Goal: Task Accomplishment & Management: Complete application form

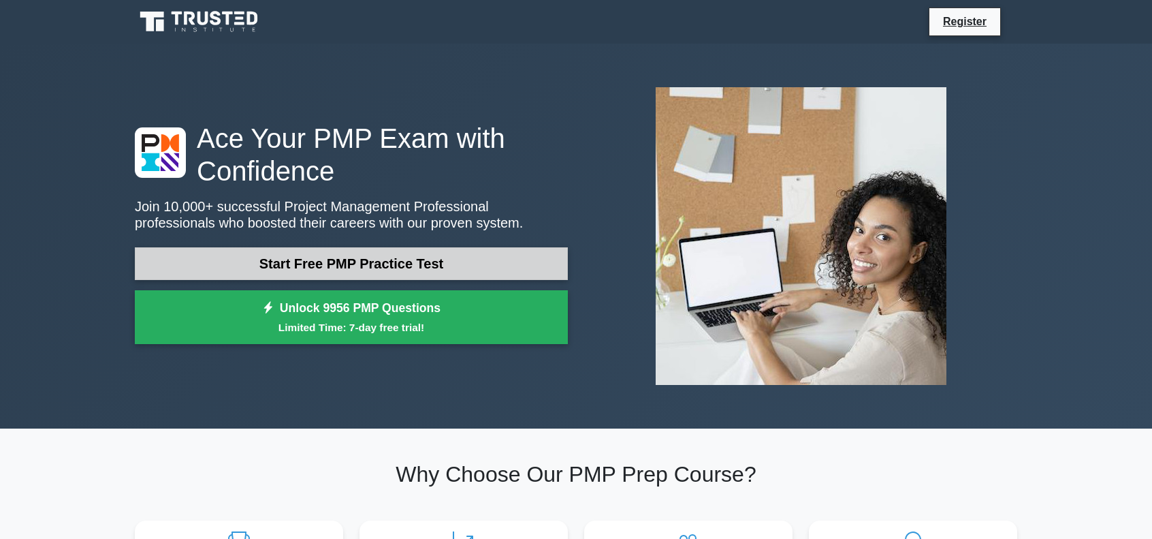
click at [394, 264] on link "Start Free PMP Practice Test" at bounding box center [351, 263] width 433 height 33
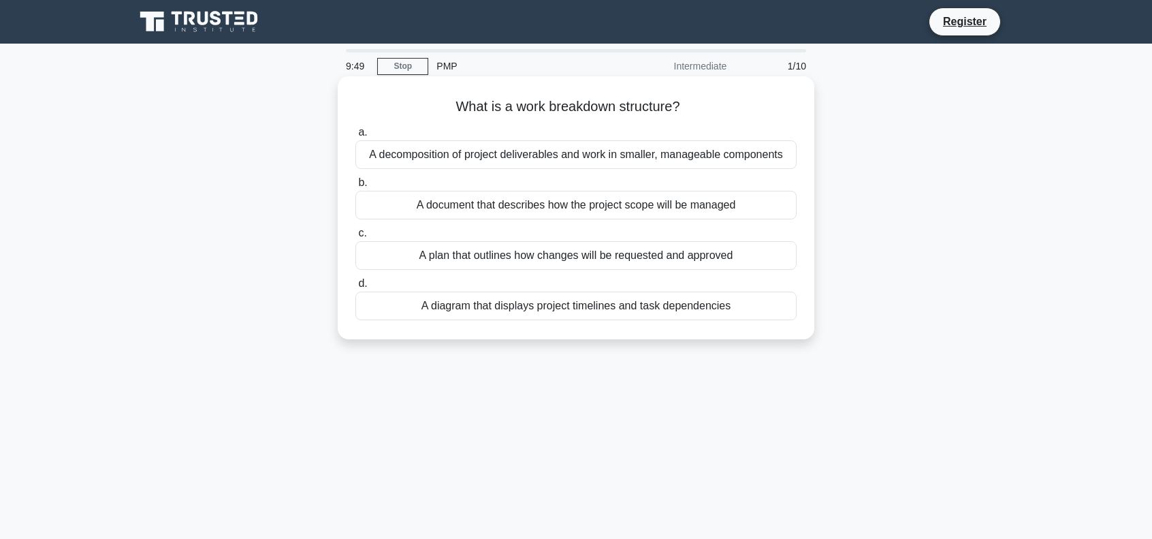
click at [594, 159] on div "A decomposition of project deliverables and work in smaller, manageable compone…" at bounding box center [576, 154] width 441 height 29
click at [356, 137] on input "a. A decomposition of project deliverables and work in smaller, manageable comp…" at bounding box center [356, 132] width 0 height 9
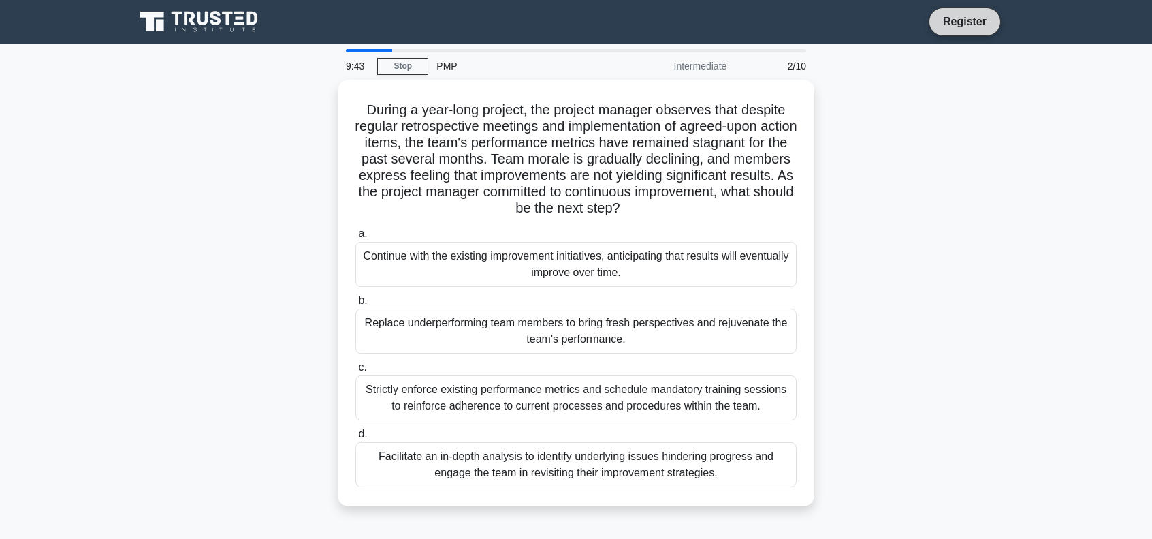
click at [961, 23] on link "Register" at bounding box center [965, 21] width 60 height 17
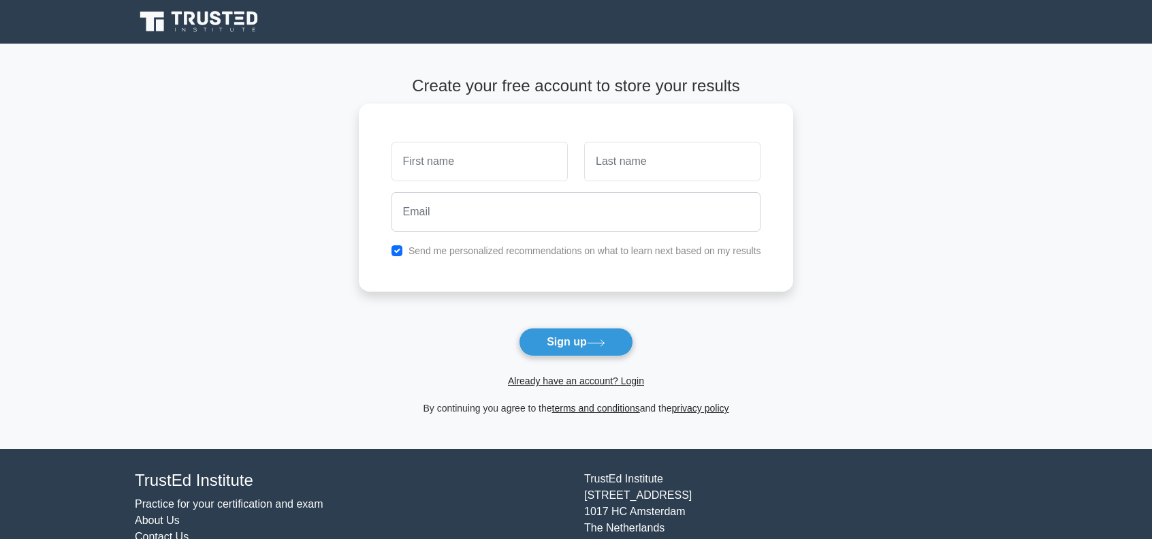
click at [482, 153] on input "text" at bounding box center [480, 162] width 176 height 40
click at [440, 234] on div at bounding box center [576, 212] width 386 height 50
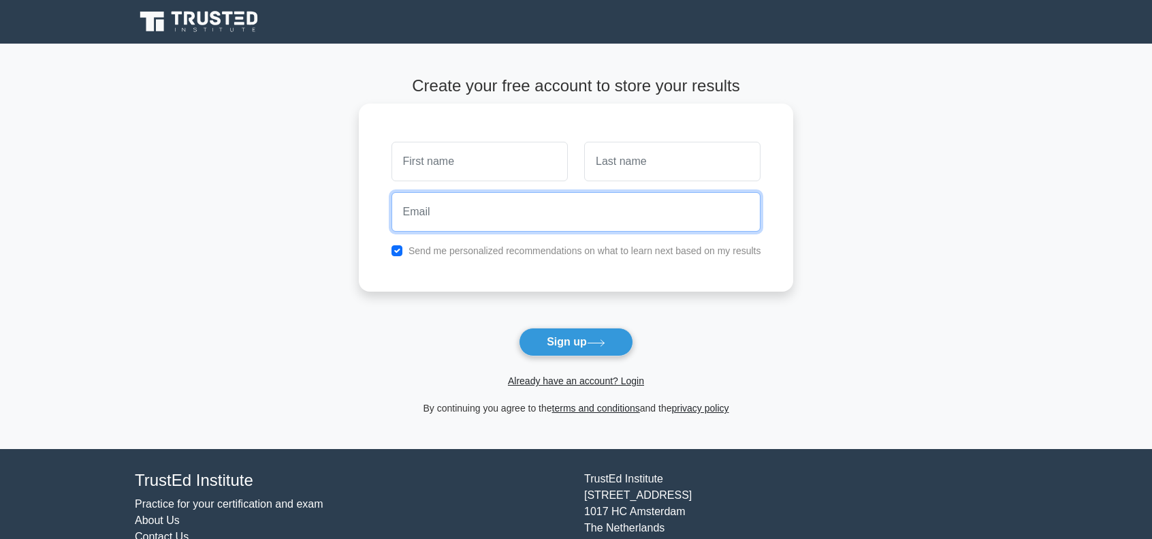
click at [447, 219] on input "email" at bounding box center [577, 212] width 370 height 40
type input "noimebaran050@gmail.com"
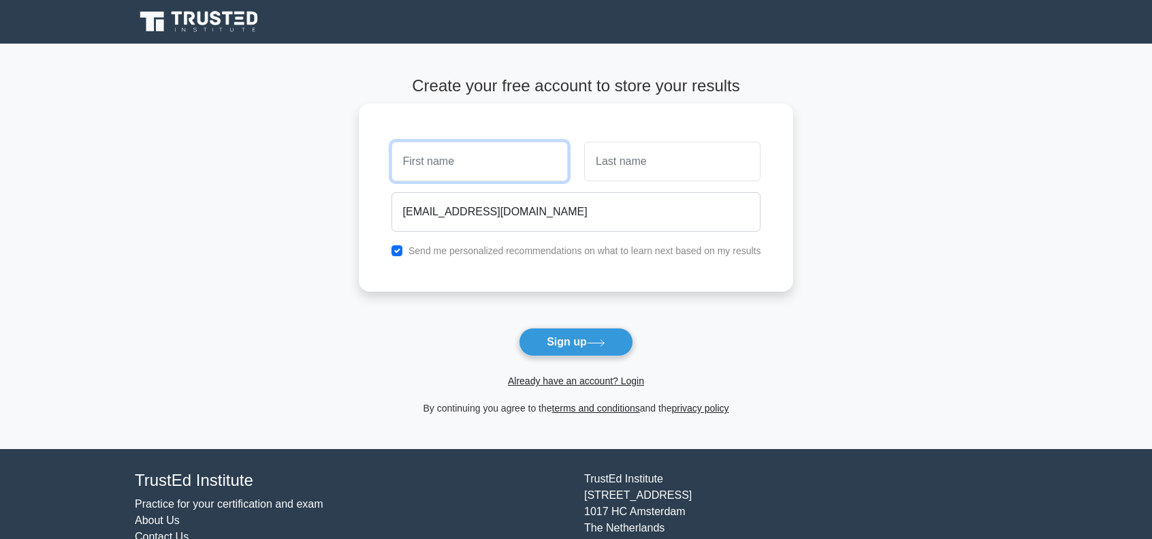
click at [532, 171] on input "text" at bounding box center [480, 162] width 176 height 40
type input "noime"
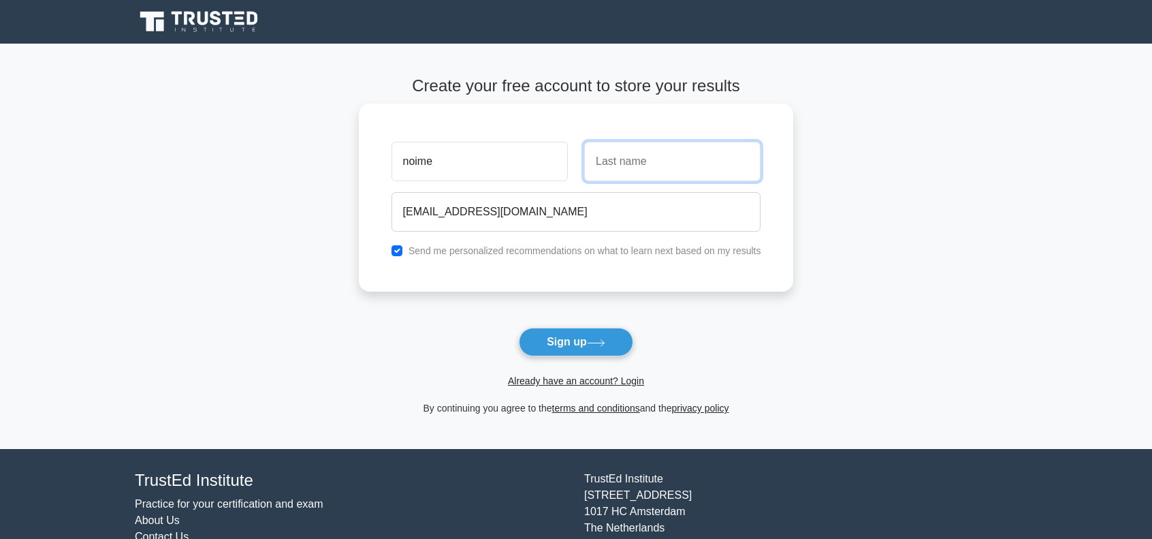
click at [681, 162] on input "text" at bounding box center [672, 162] width 176 height 40
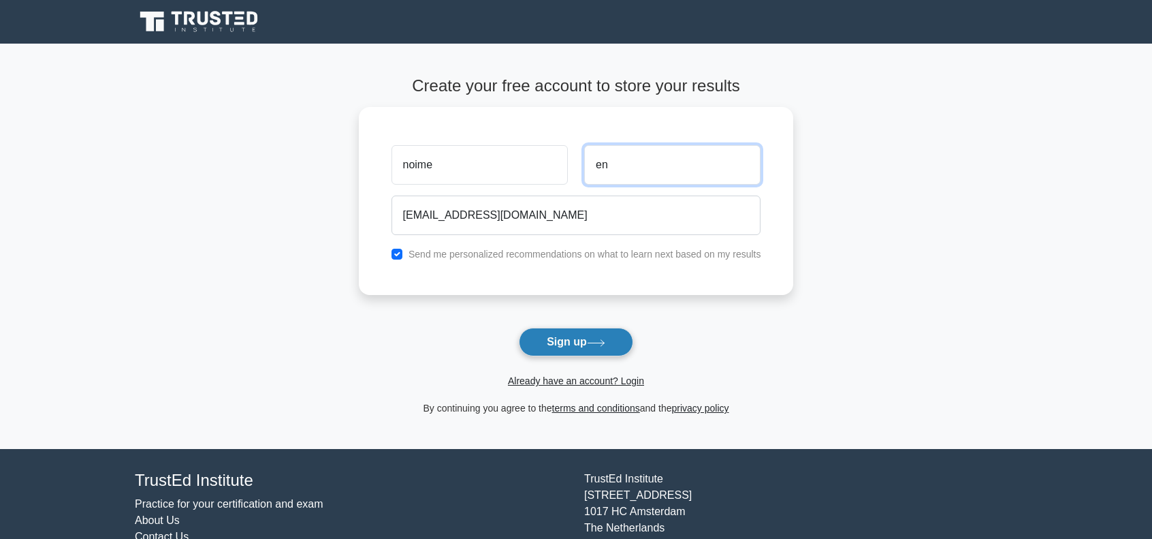
type input "en"
click at [543, 345] on button "Sign up" at bounding box center [576, 342] width 114 height 29
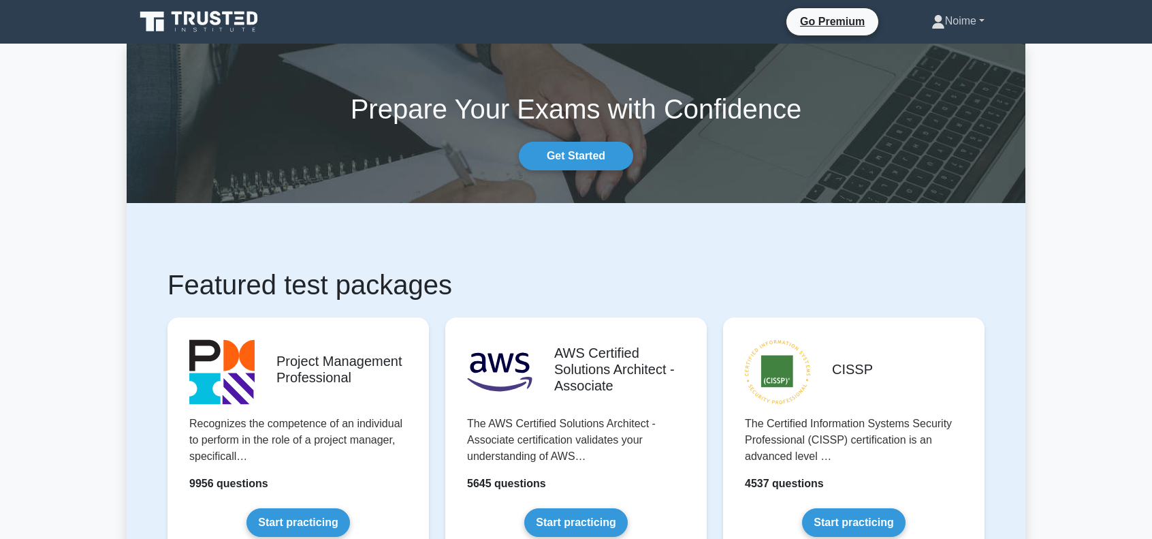
click at [941, 20] on link "Noime" at bounding box center [958, 20] width 119 height 27
click at [915, 47] on link "Profile" at bounding box center [954, 53] width 108 height 22
